Goal: Task Accomplishment & Management: Use online tool/utility

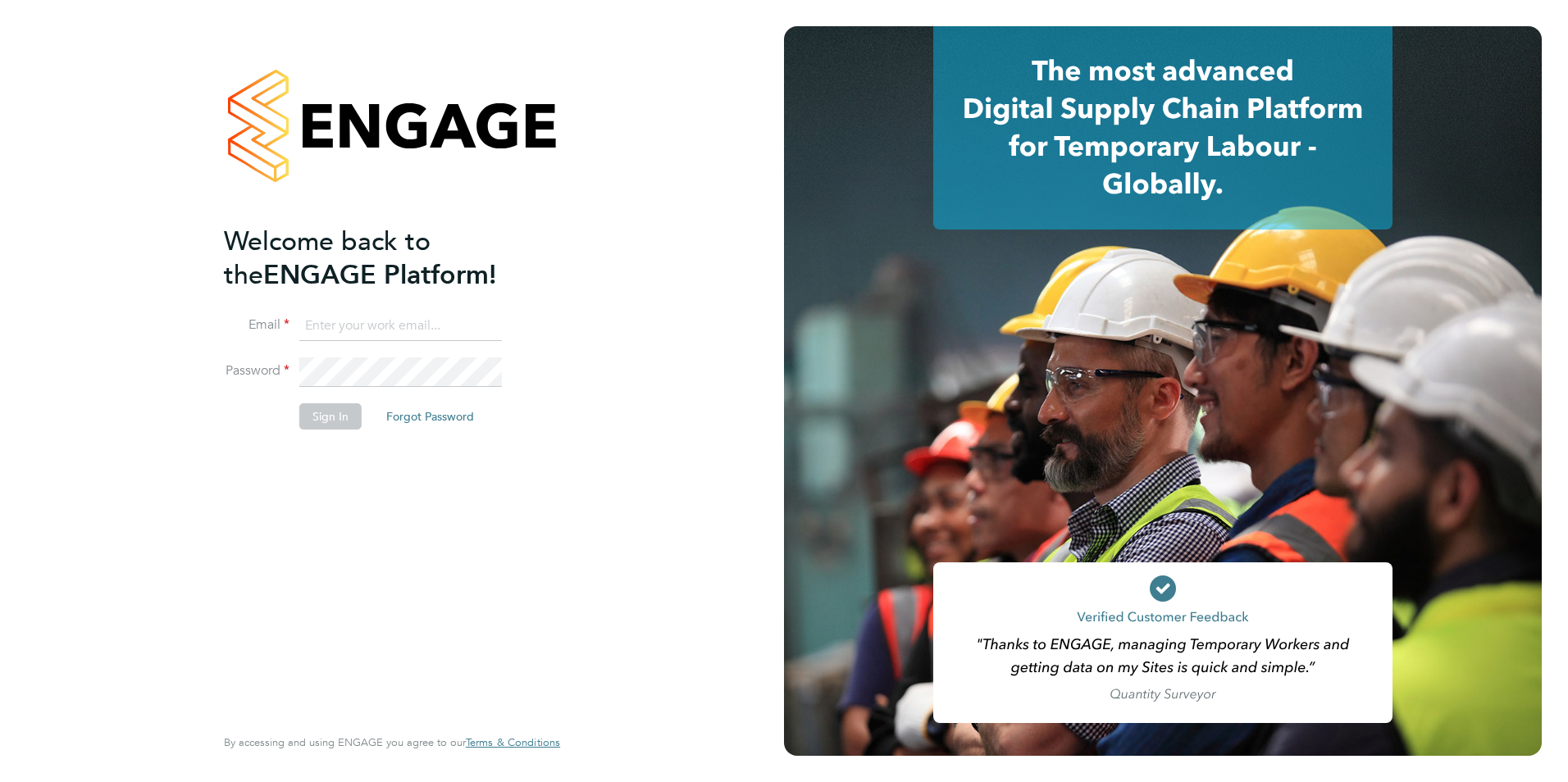
type input "vicky@simcott.co.uk"
click at [342, 416] on button "Sign In" at bounding box center [330, 416] width 62 height 26
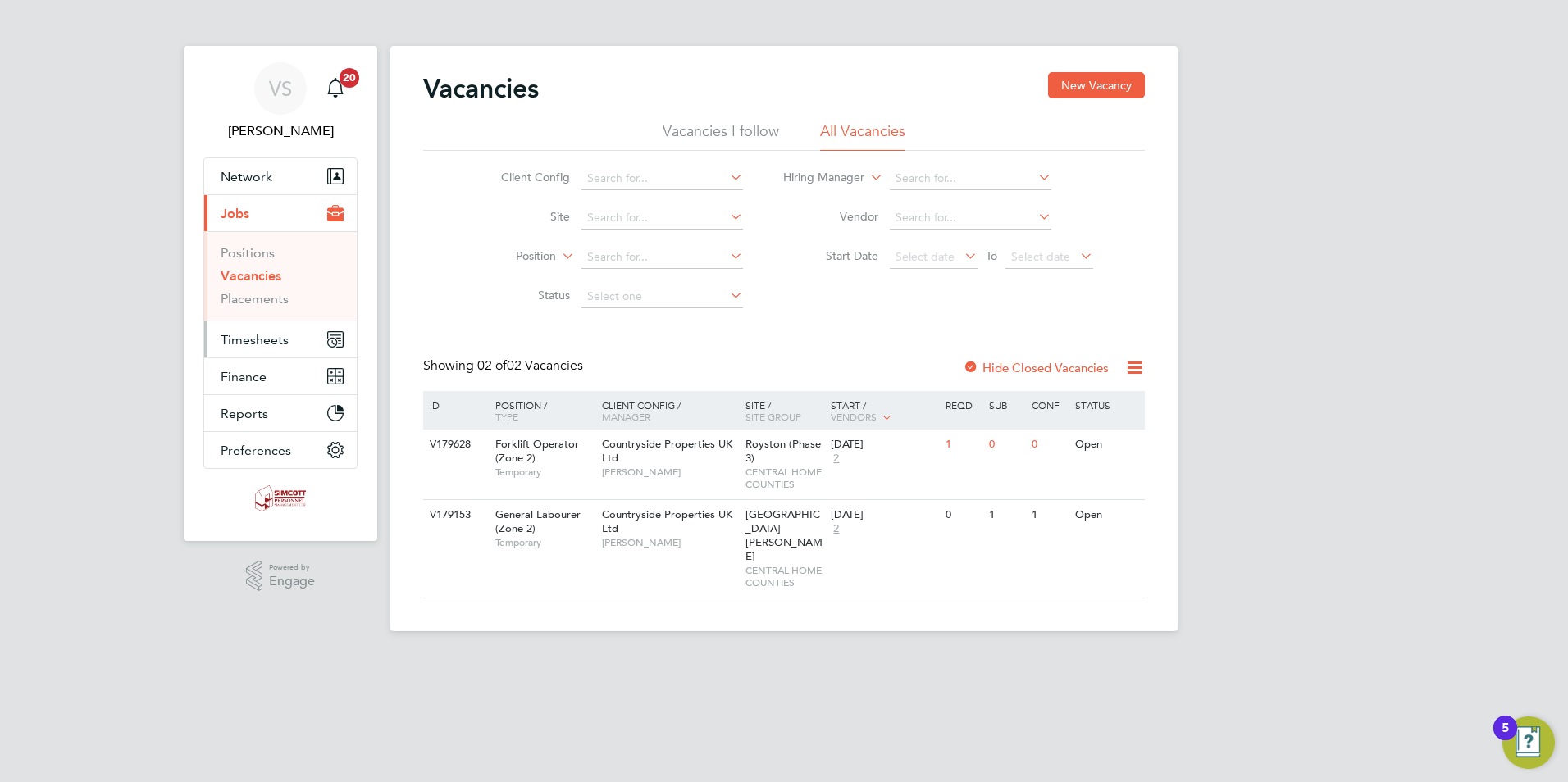
click at [265, 339] on span "Timesheets" at bounding box center [255, 339] width 68 height 15
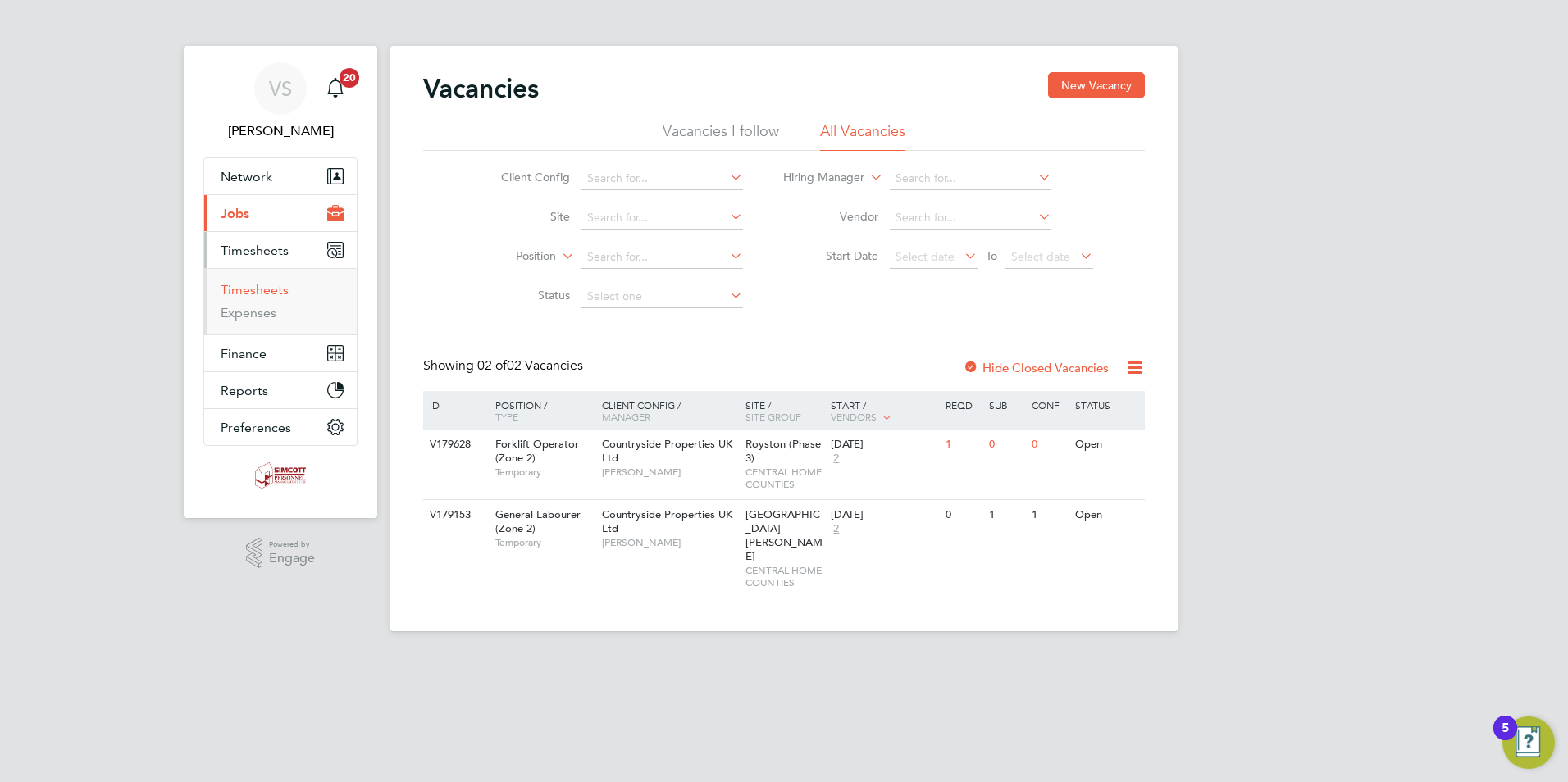
click at [280, 286] on link "Timesheets" at bounding box center [255, 290] width 68 height 15
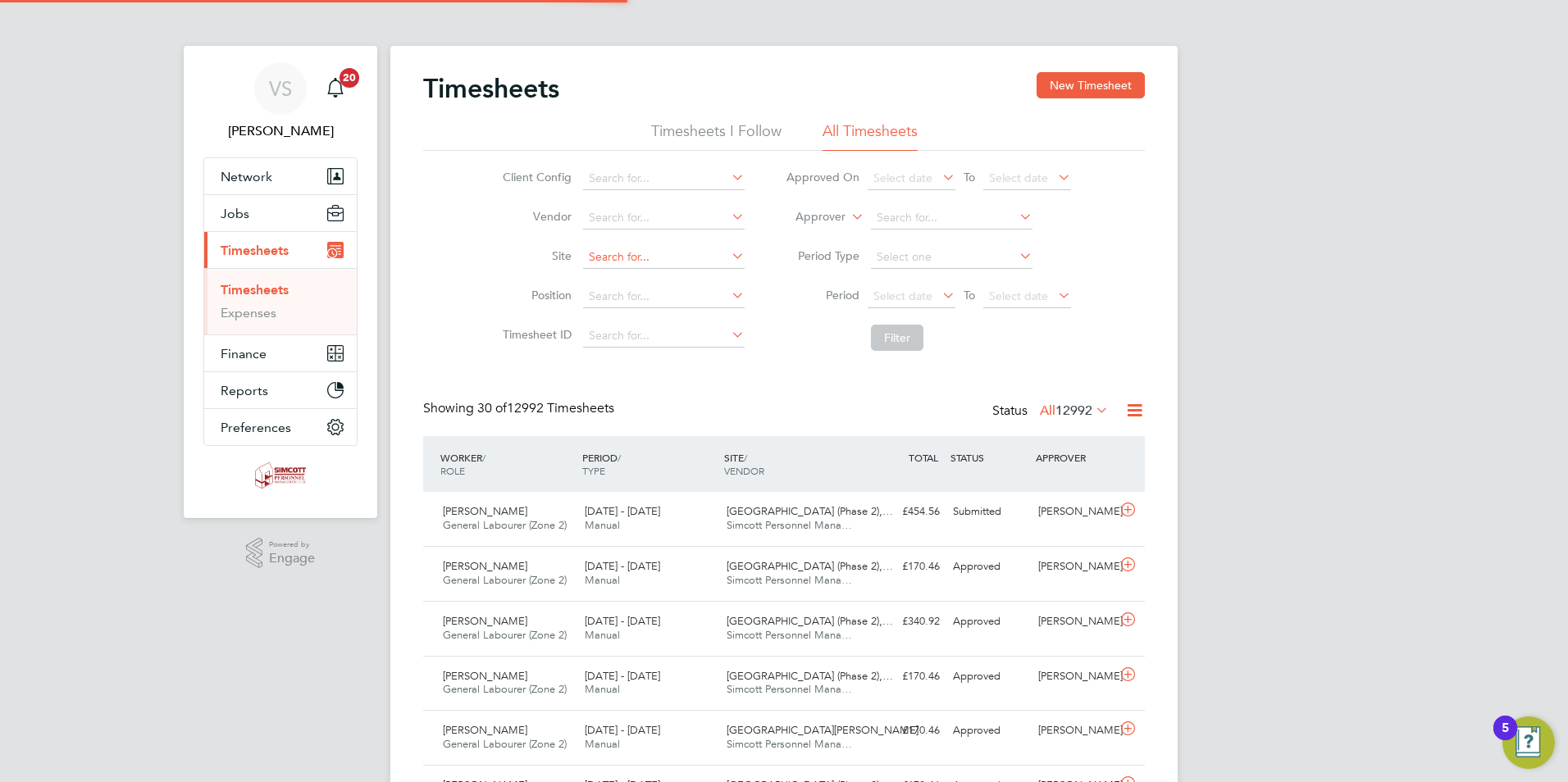
click at [621, 257] on input at bounding box center [663, 257] width 161 height 23
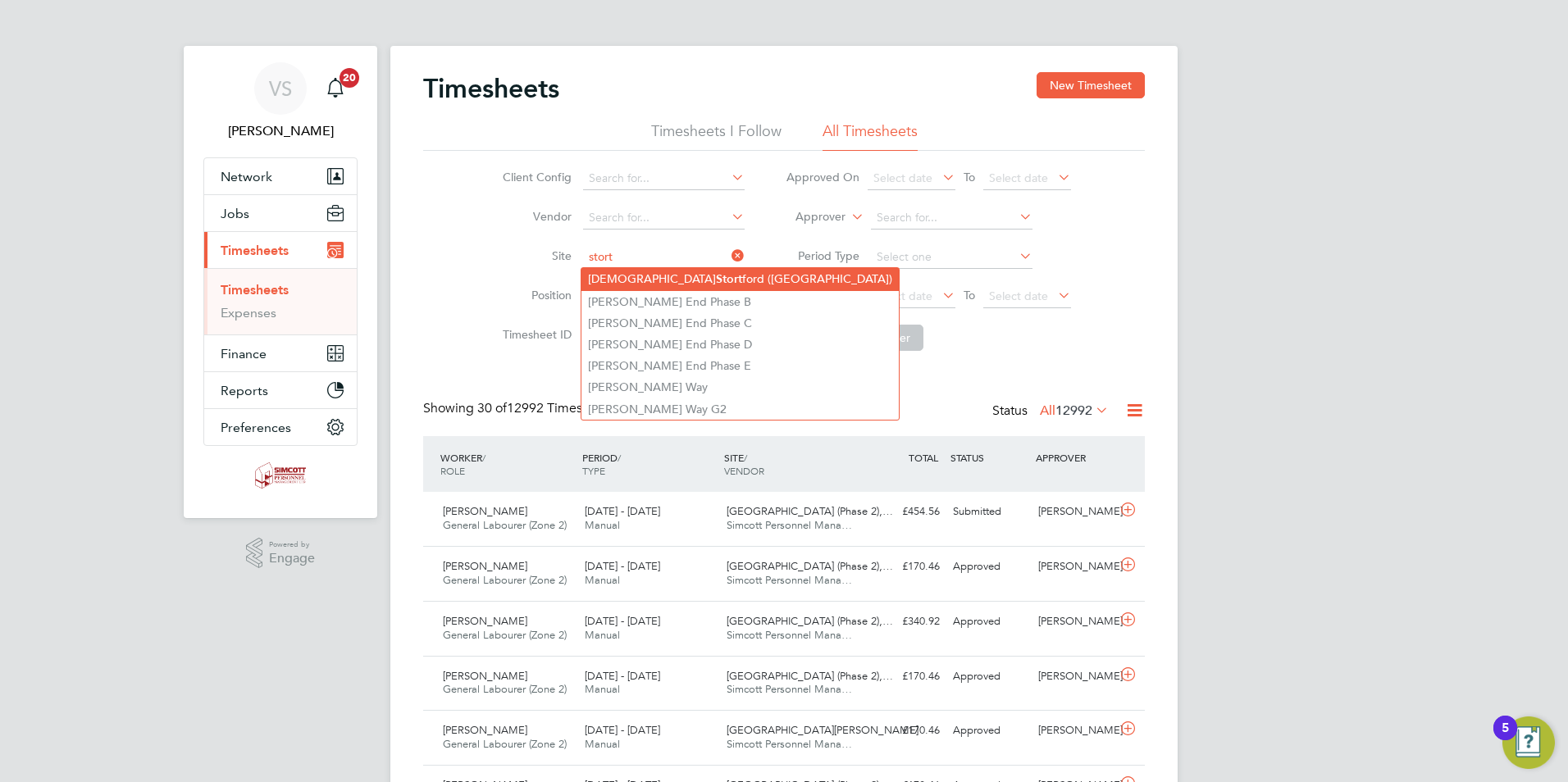
type input "[GEOGRAPHIC_DATA] ([GEOGRAPHIC_DATA])"
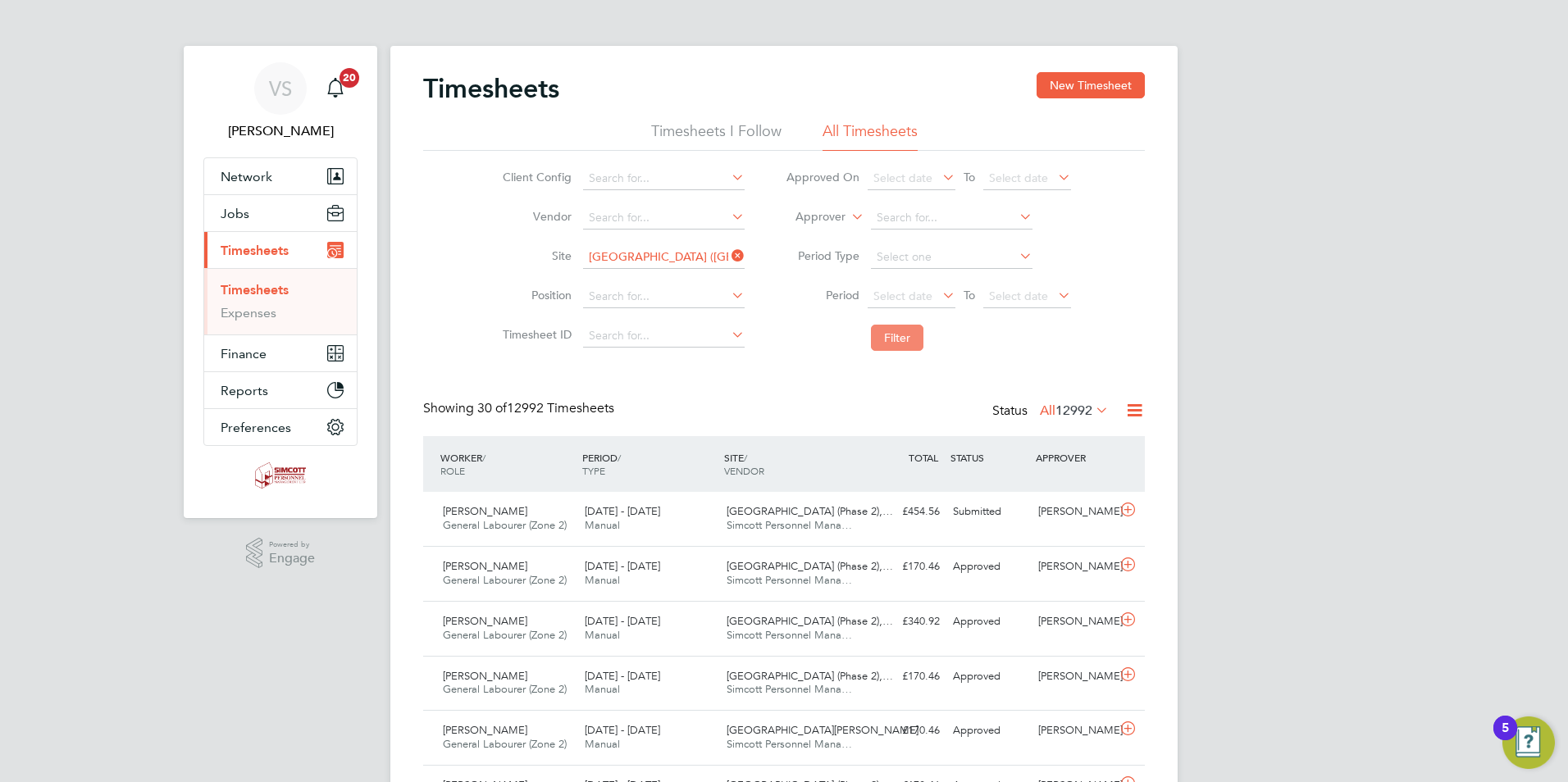
click at [903, 341] on button "Filter" at bounding box center [897, 338] width 53 height 26
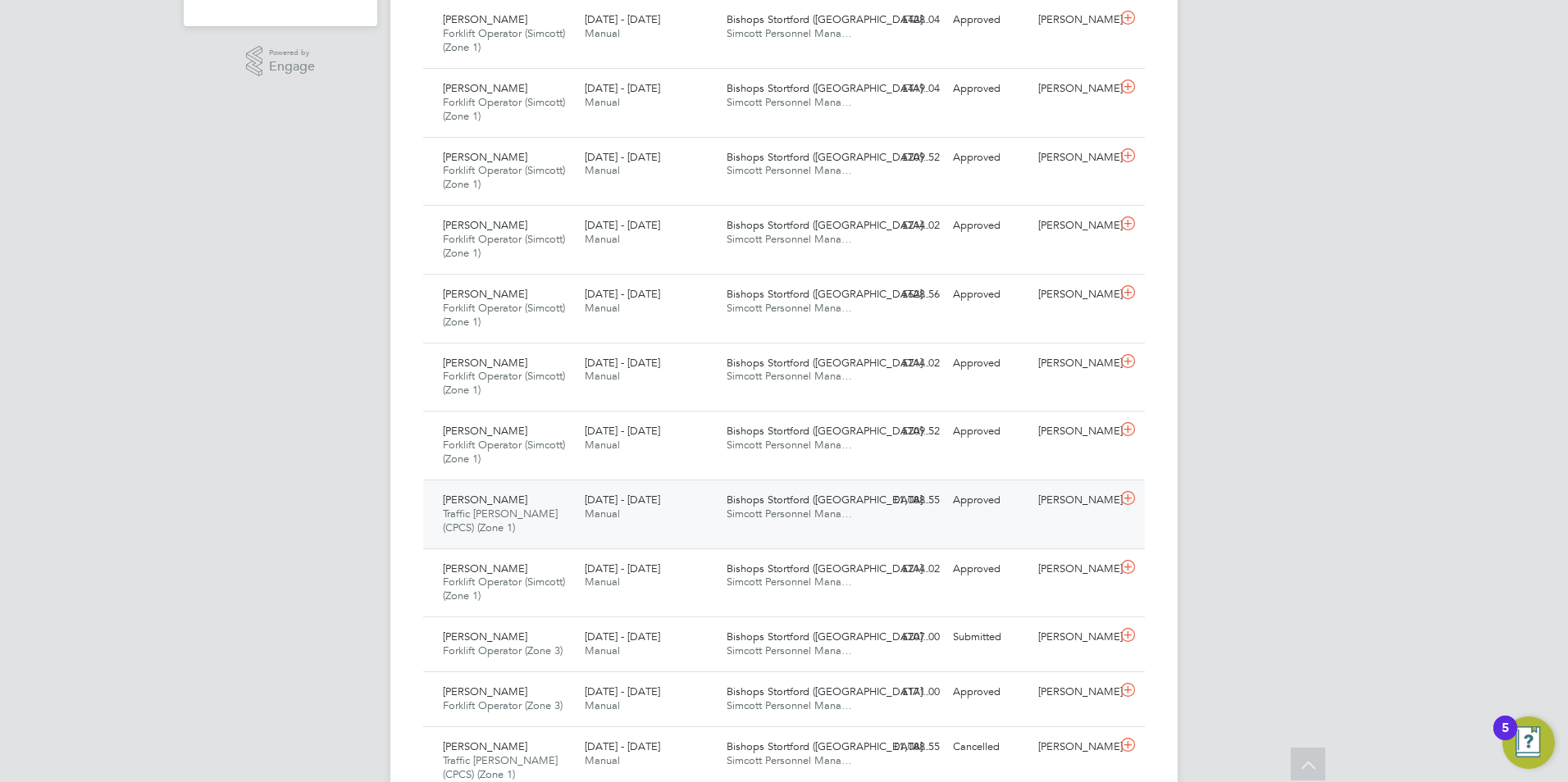
click at [1057, 509] on div "[PERSON_NAME]" at bounding box center [1074, 501] width 85 height 27
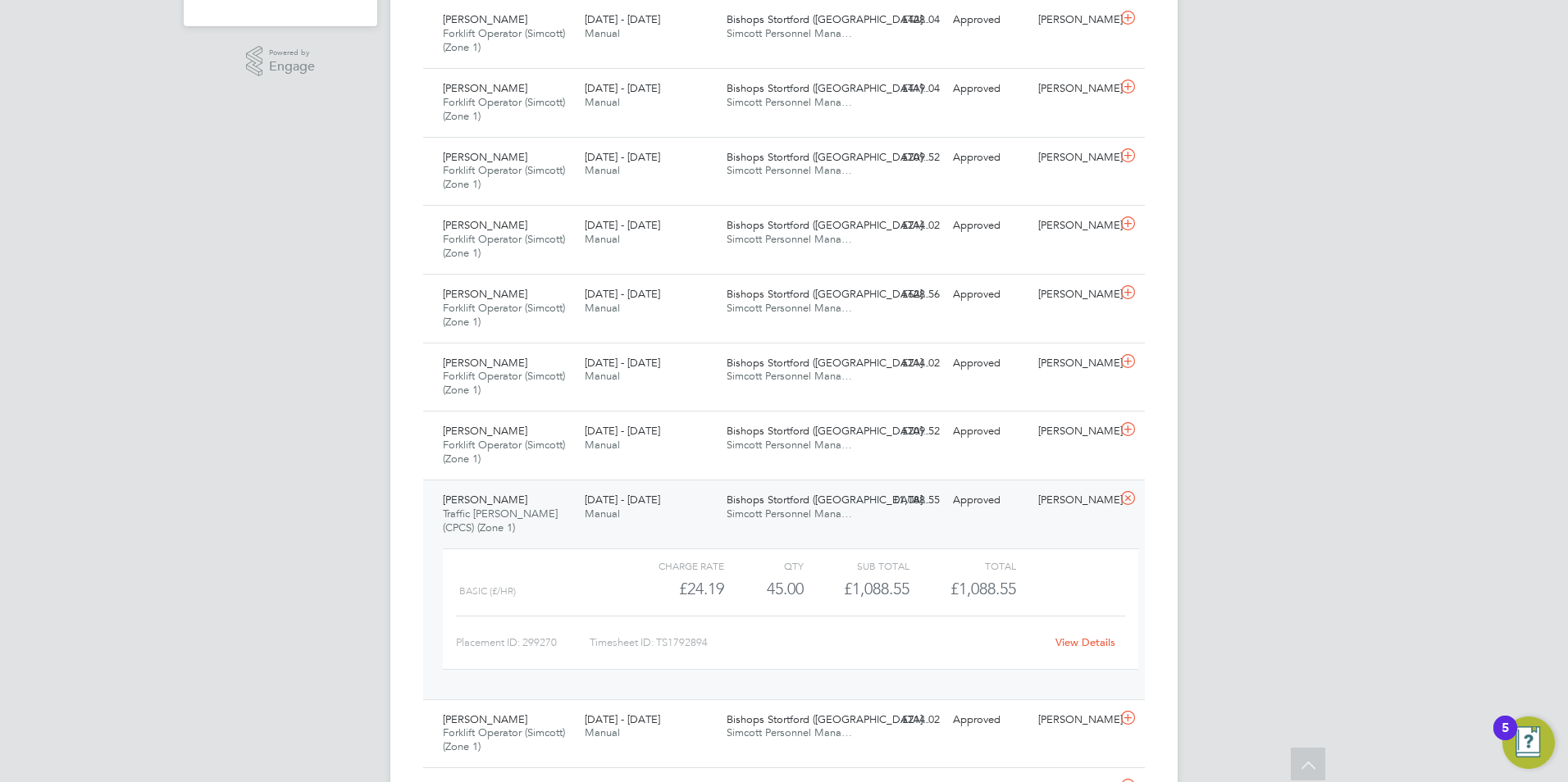
click at [1076, 640] on link "View Details" at bounding box center [1085, 642] width 60 height 14
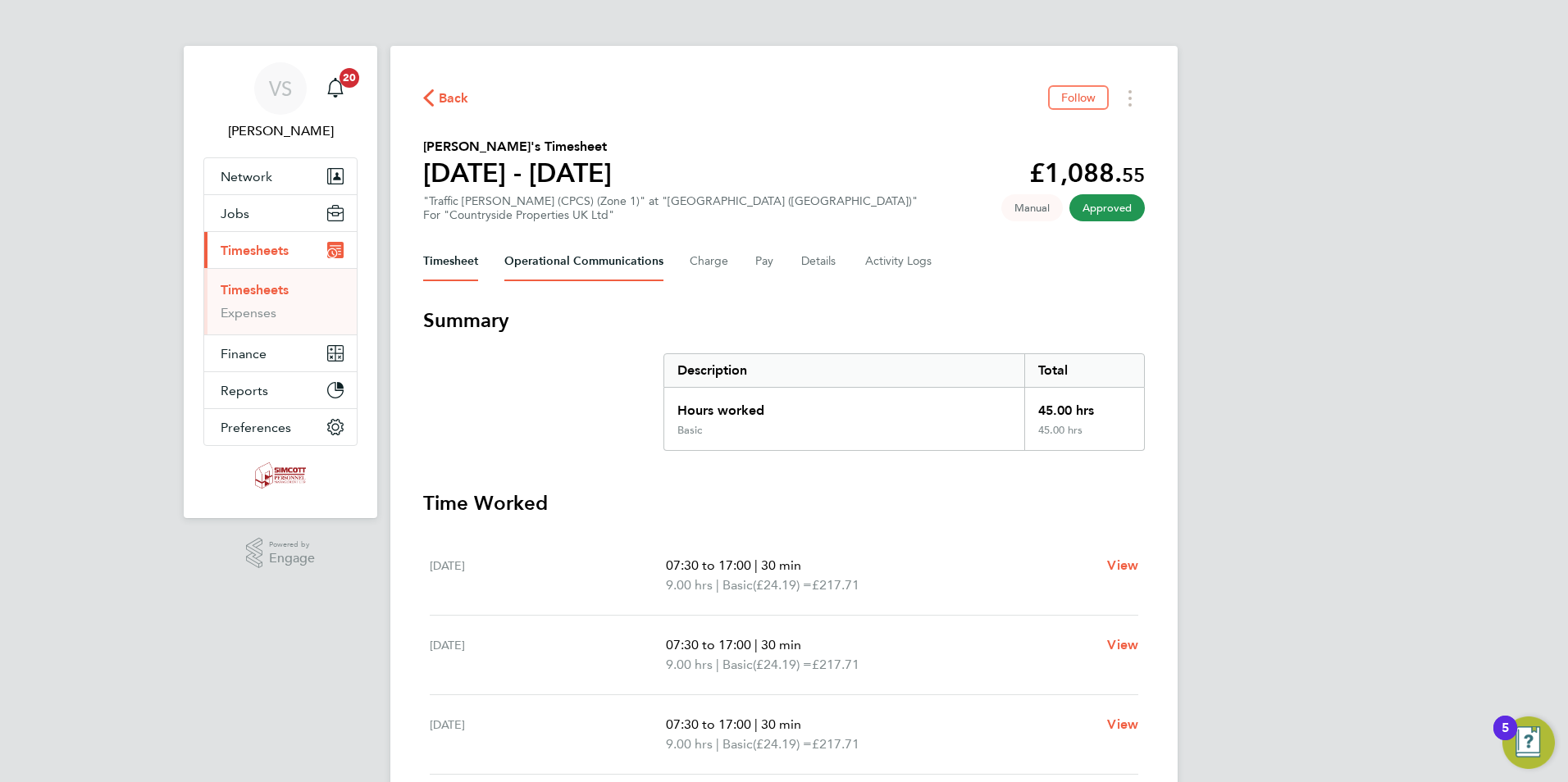
click at [570, 254] on Communications-tab "Operational Communications" at bounding box center [584, 262] width 159 height 39
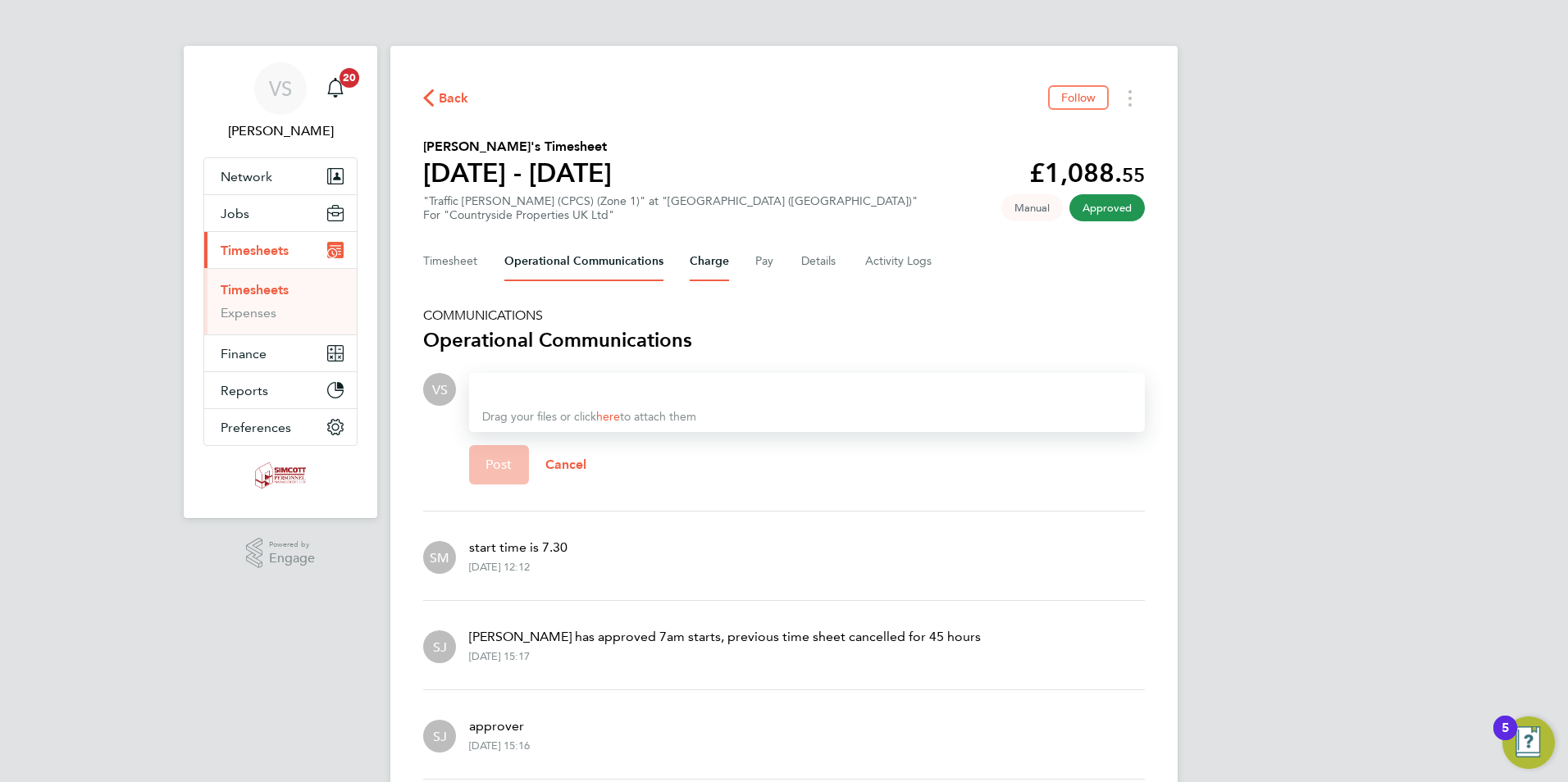
click at [717, 258] on button "Charge" at bounding box center [709, 262] width 39 height 39
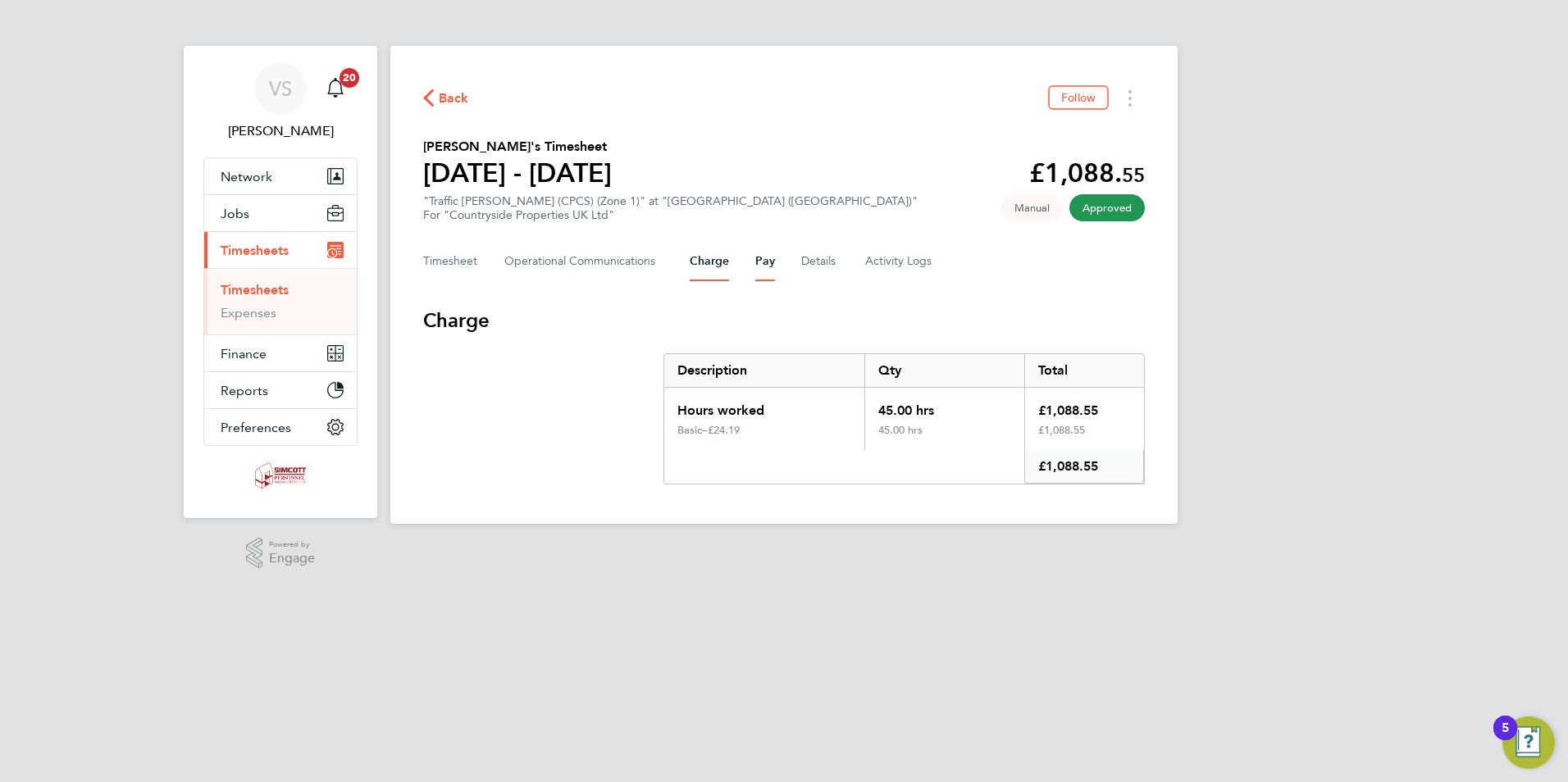
click at [758, 264] on button "Pay" at bounding box center [764, 262] width 20 height 39
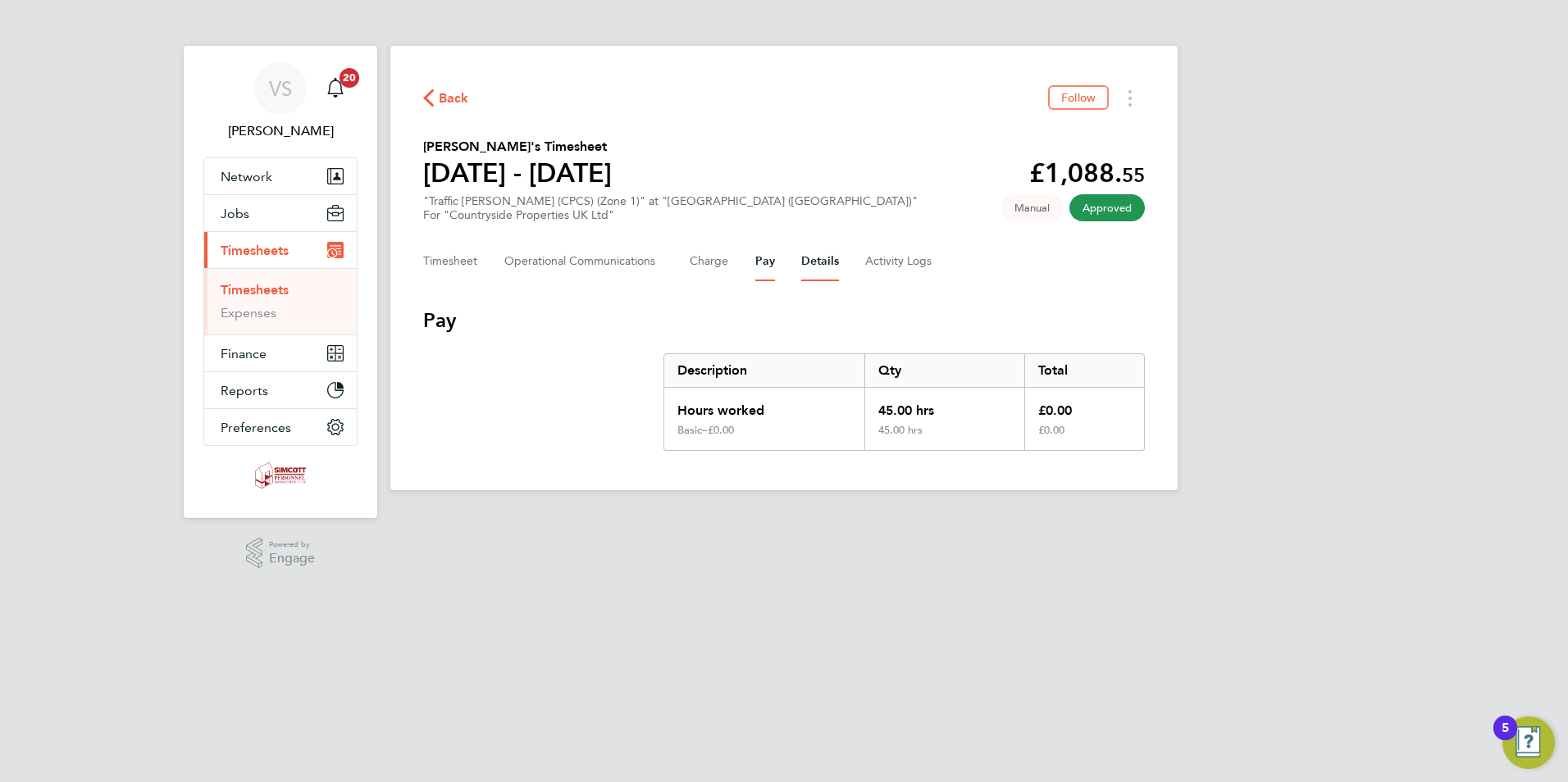
click at [805, 262] on button "Details" at bounding box center [820, 262] width 38 height 39
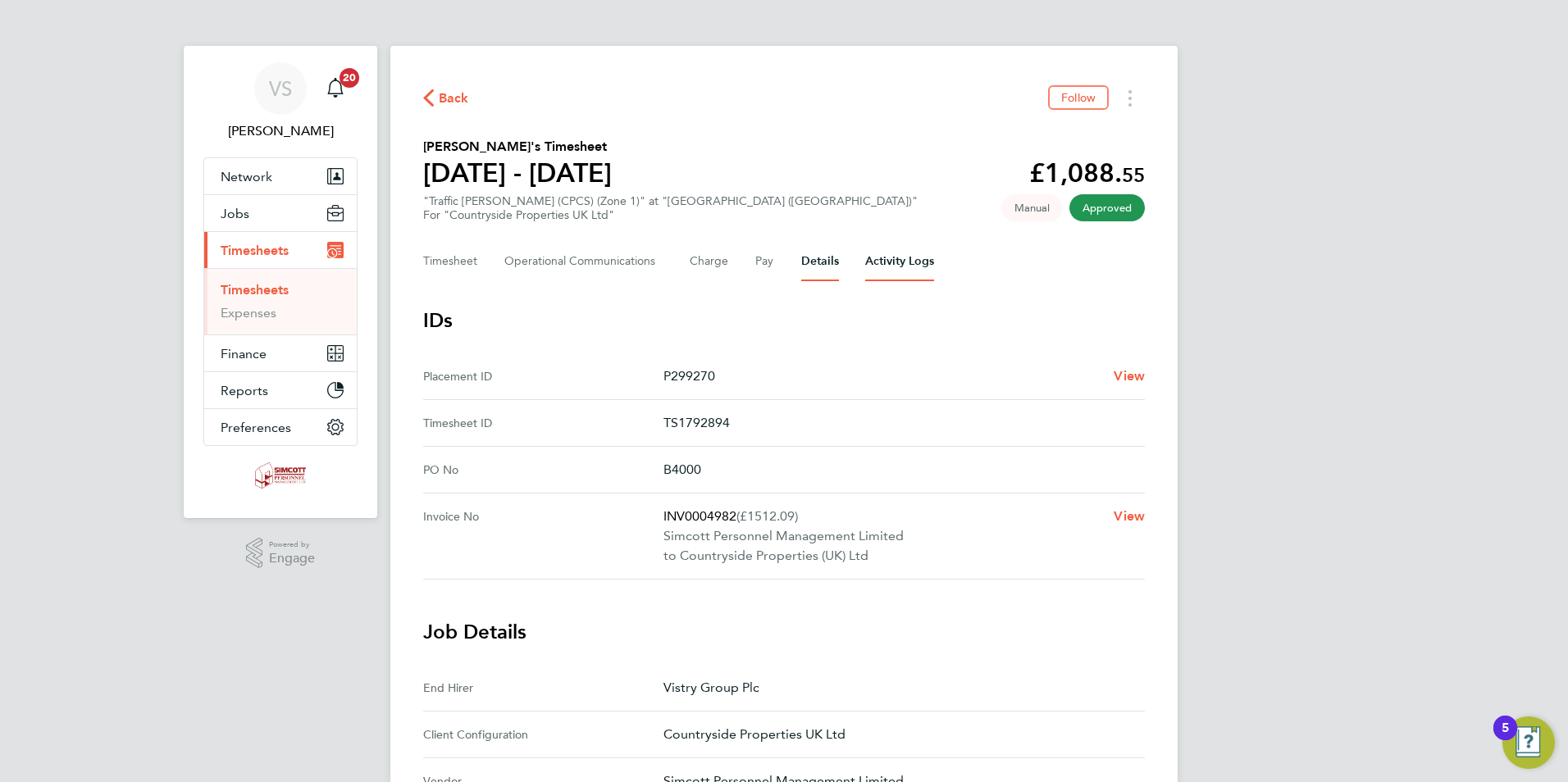
drag, startPoint x: 919, startPoint y: 255, endPoint x: 930, endPoint y: 255, distance: 11.0
click at [920, 255] on Logs-tab "Activity Logs" at bounding box center [899, 262] width 69 height 39
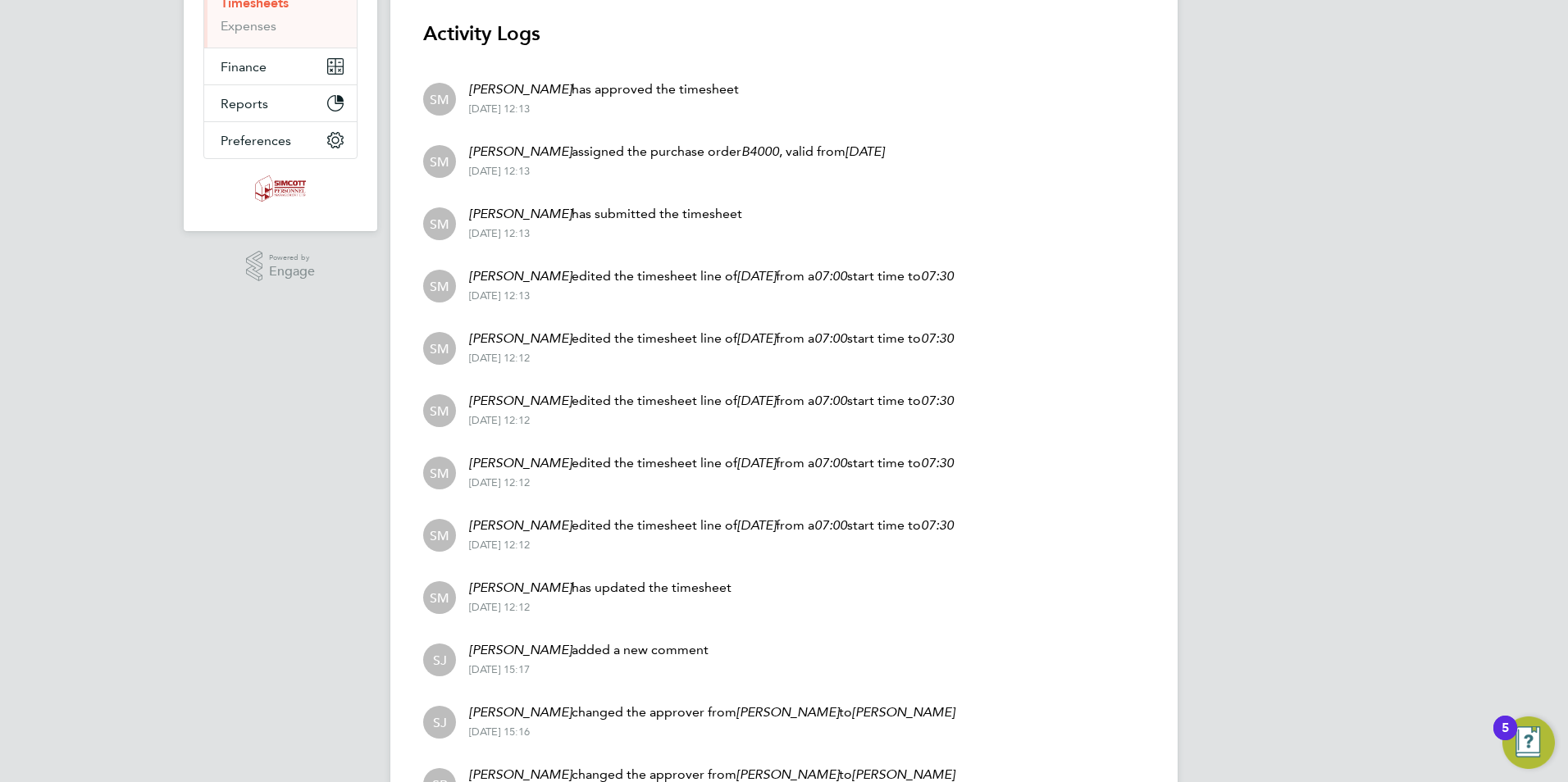
scroll to position [264, 0]
